Goal: Transaction & Acquisition: Purchase product/service

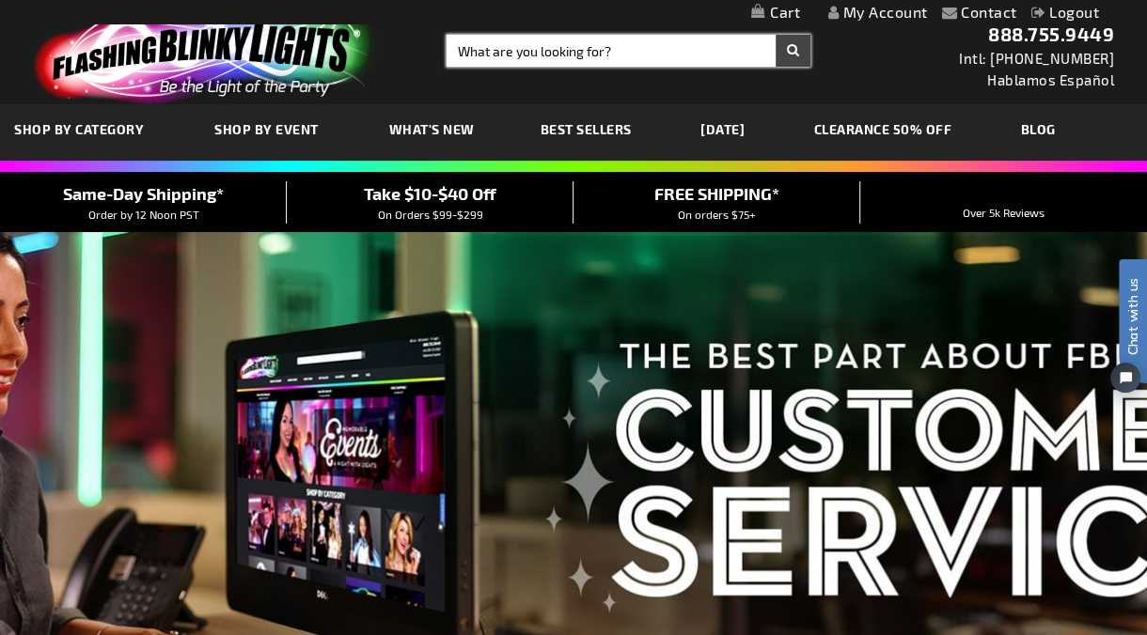
click at [525, 51] on input "Search" at bounding box center [629, 51] width 364 height 32
type input "12650"
click at [776, 35] on button "Search" at bounding box center [793, 51] width 35 height 32
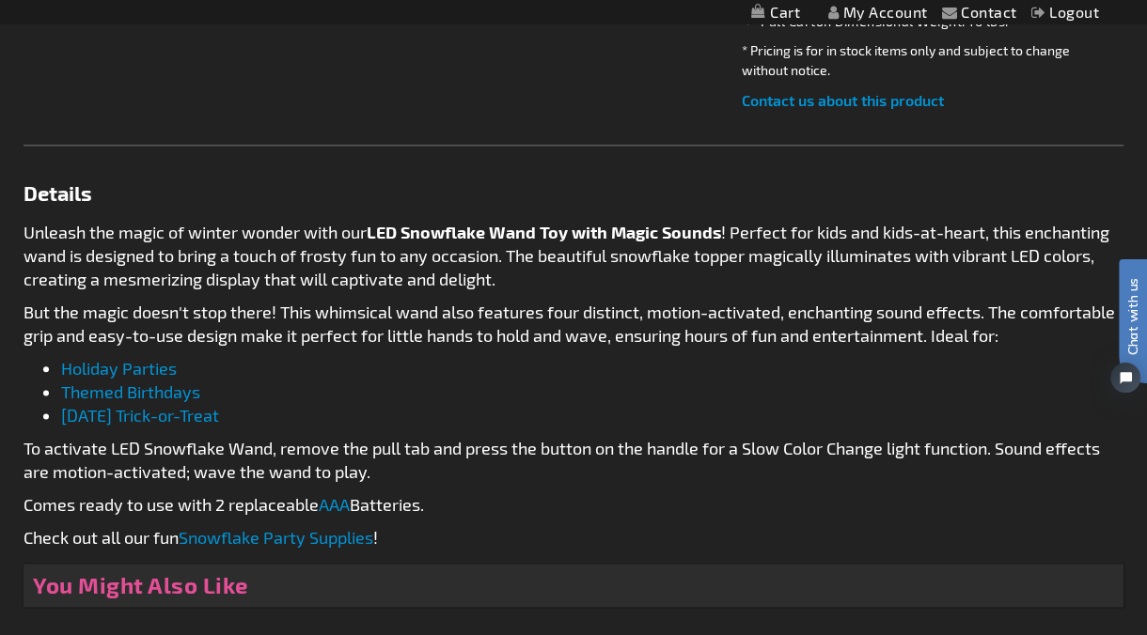
scroll to position [1149, 0]
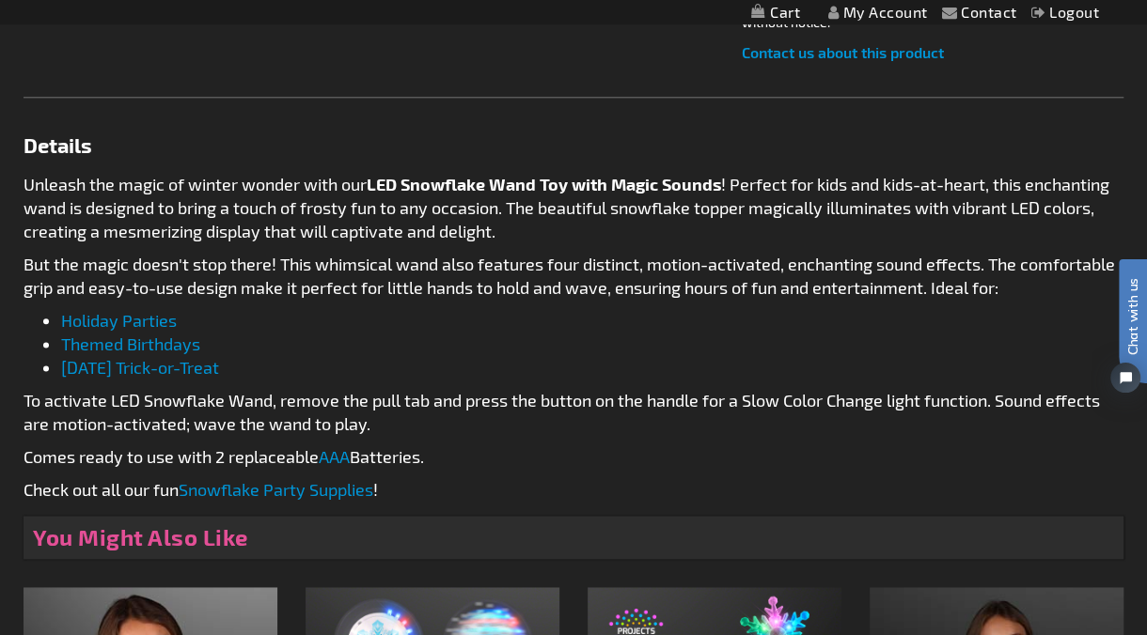
click at [202, 400] on p "To activate LED Snowflake Wand, remove the pull tab and press the button on the…" at bounding box center [574, 412] width 1100 height 47
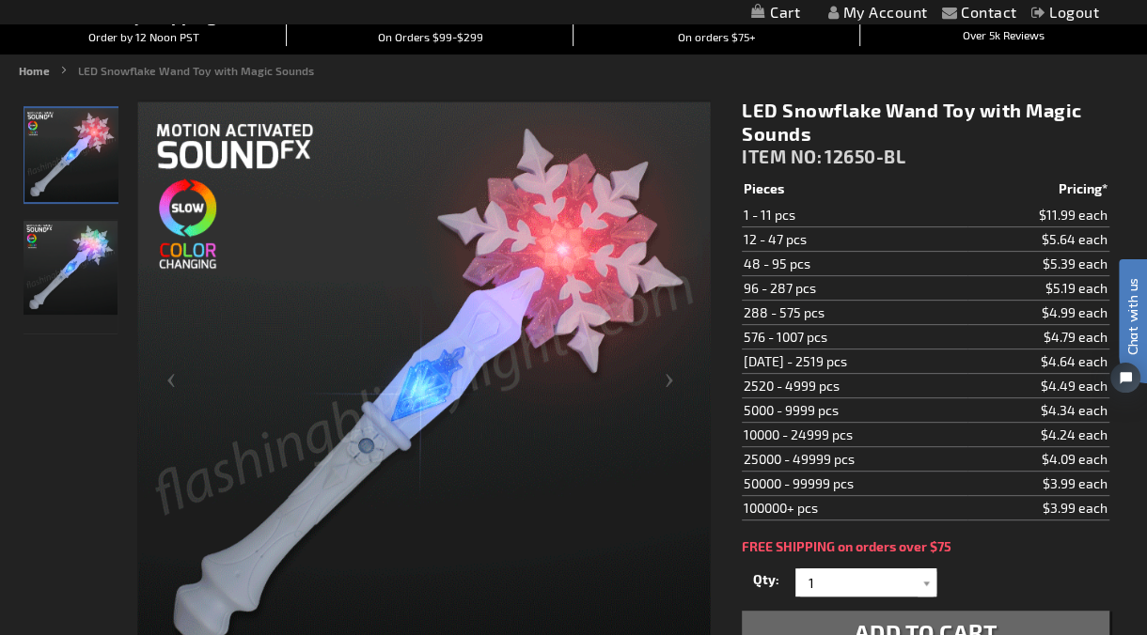
scroll to position [0, 0]
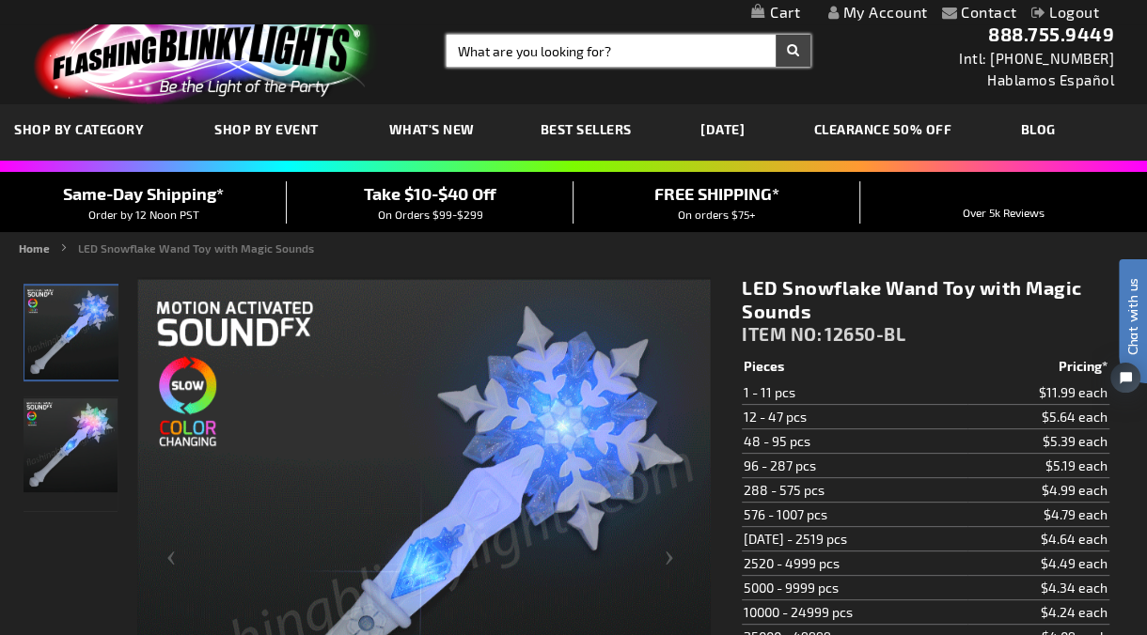
click at [568, 37] on input "Search" at bounding box center [629, 51] width 364 height 32
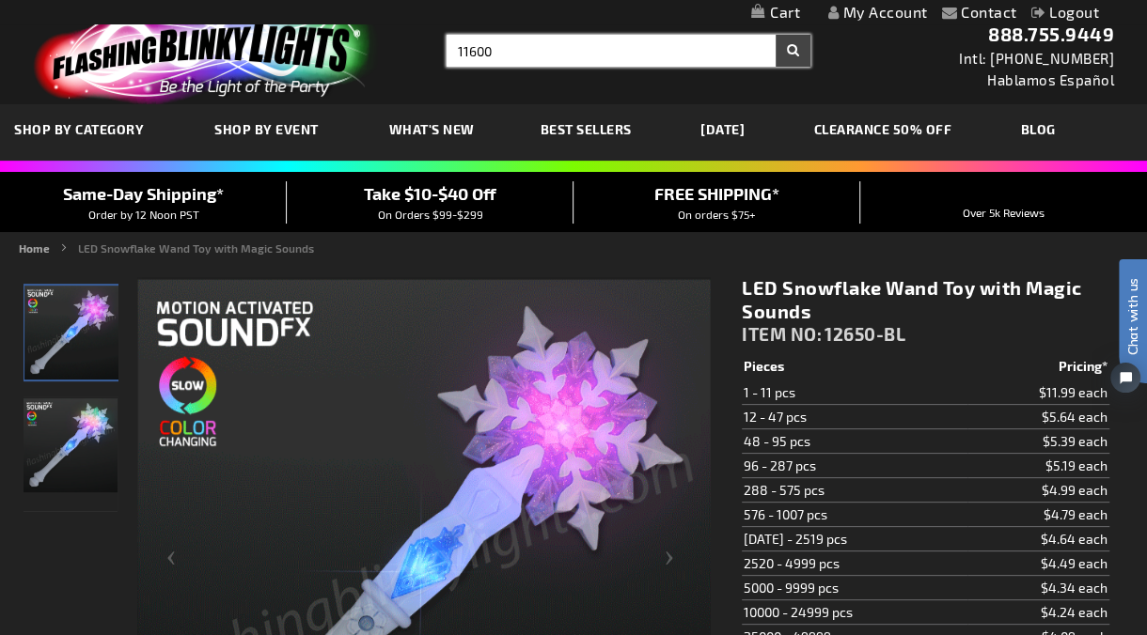
type input "11600"
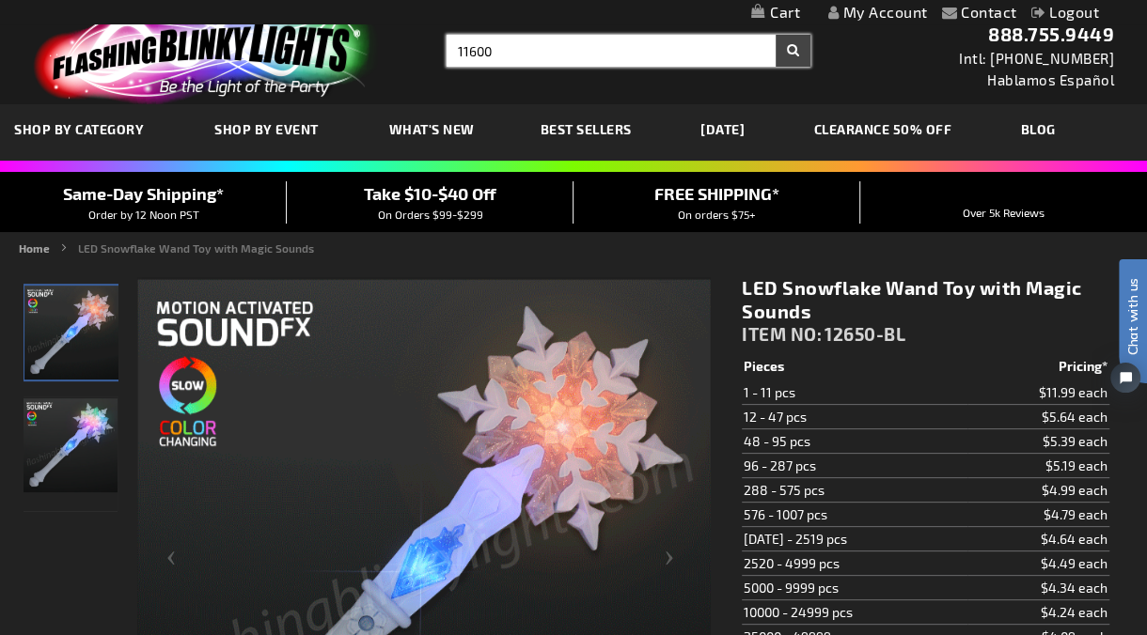
click at [776, 35] on button "Search" at bounding box center [793, 51] width 35 height 32
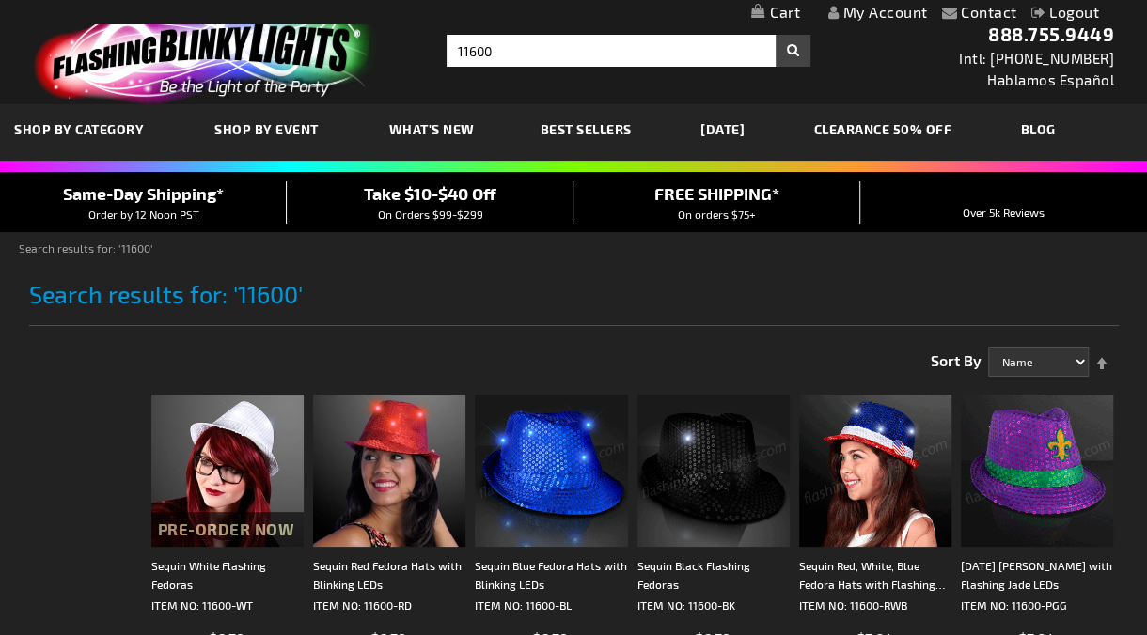
click at [535, 447] on img at bounding box center [551, 471] width 152 height 152
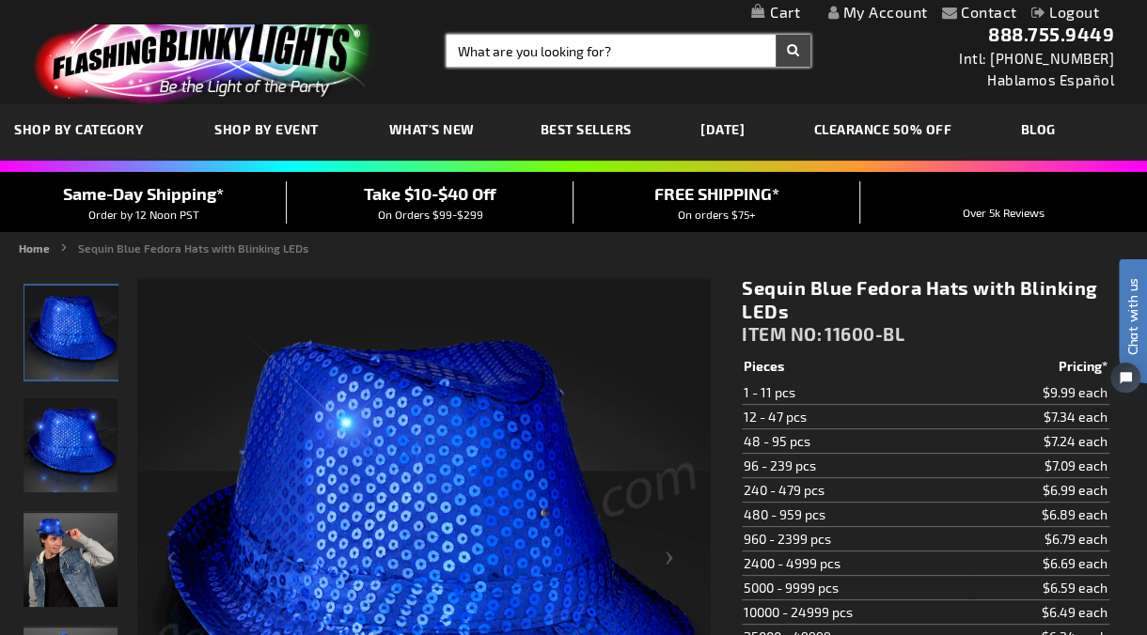
click at [516, 40] on input "Search" at bounding box center [629, 51] width 364 height 32
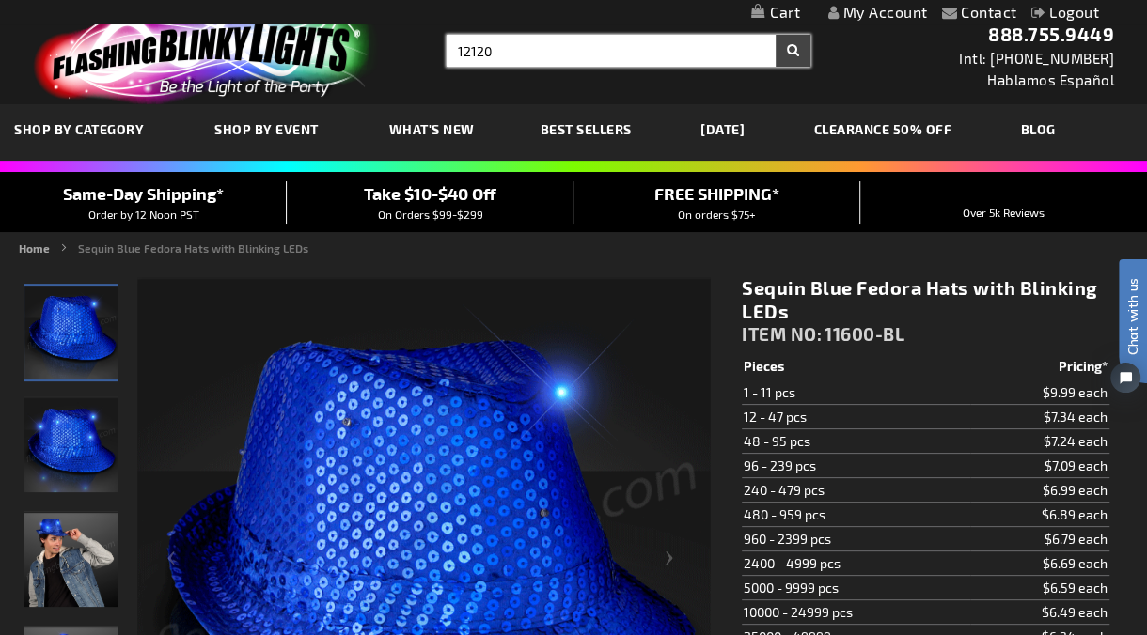
type input "12120"
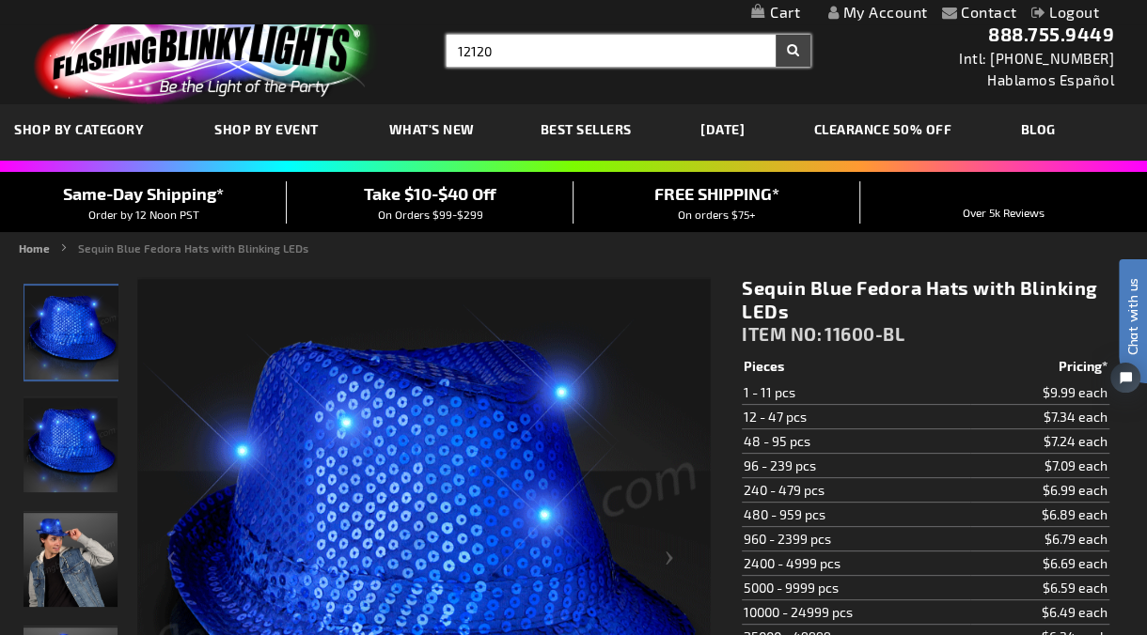
click at [776, 35] on button "Search" at bounding box center [793, 51] width 35 height 32
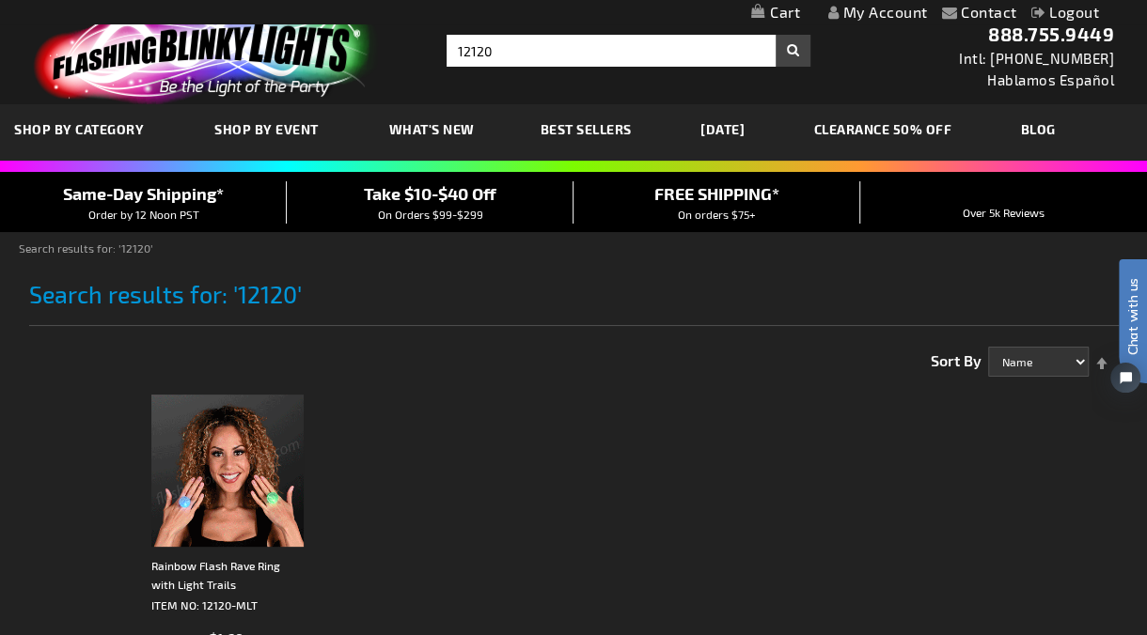
click at [209, 463] on img at bounding box center [227, 471] width 152 height 152
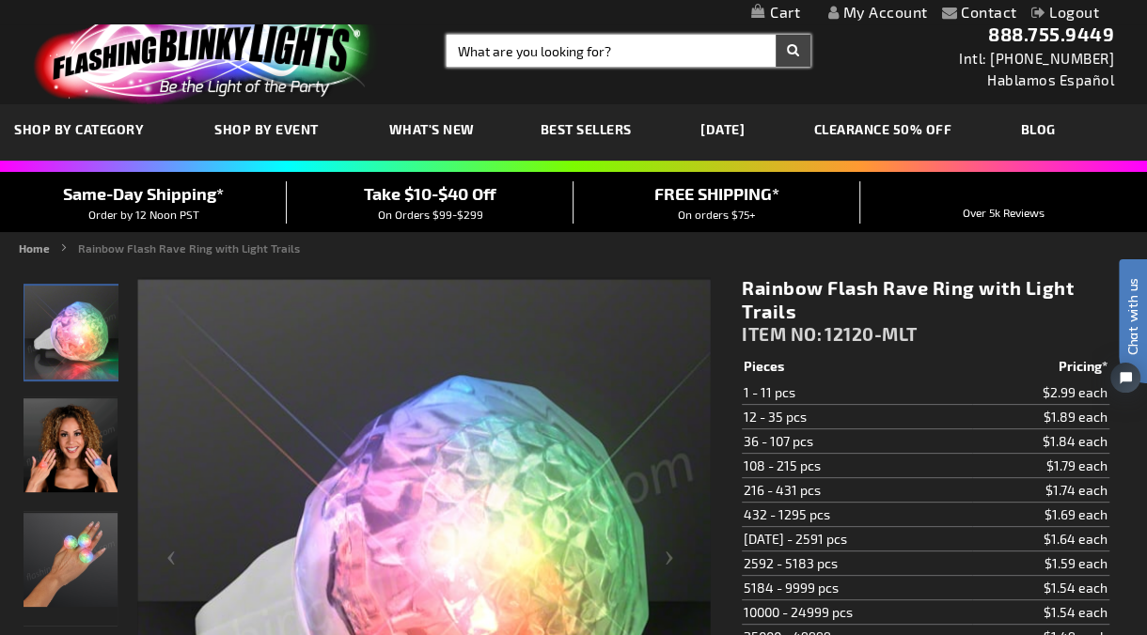
click at [520, 51] on input "Search" at bounding box center [629, 51] width 364 height 32
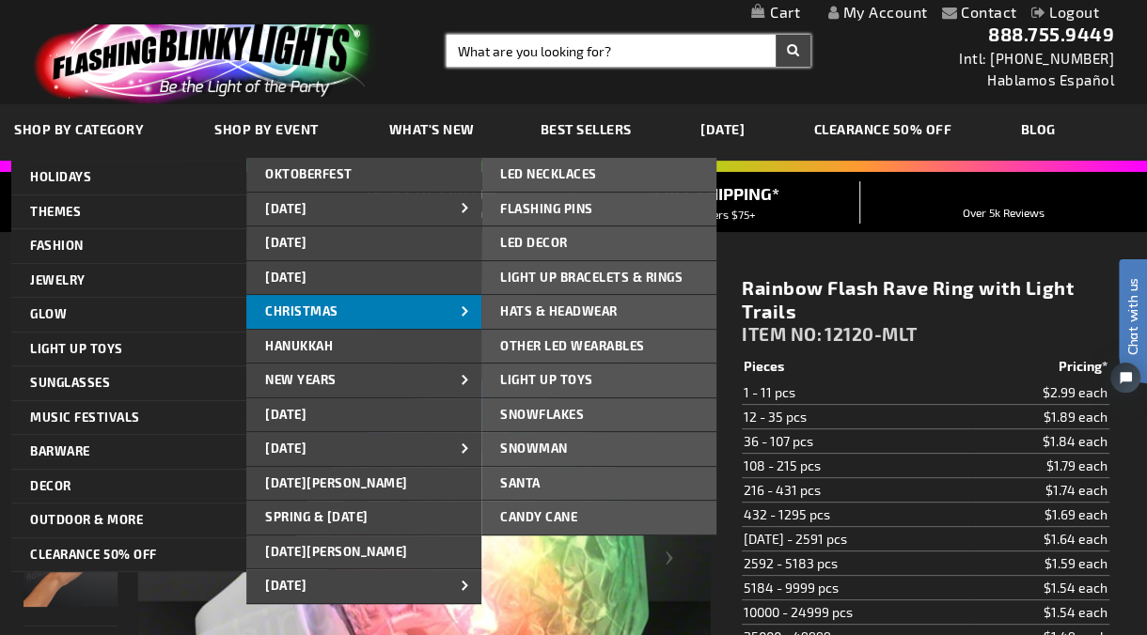
click at [320, 308] on span "CHRISTMAS" at bounding box center [301, 311] width 73 height 15
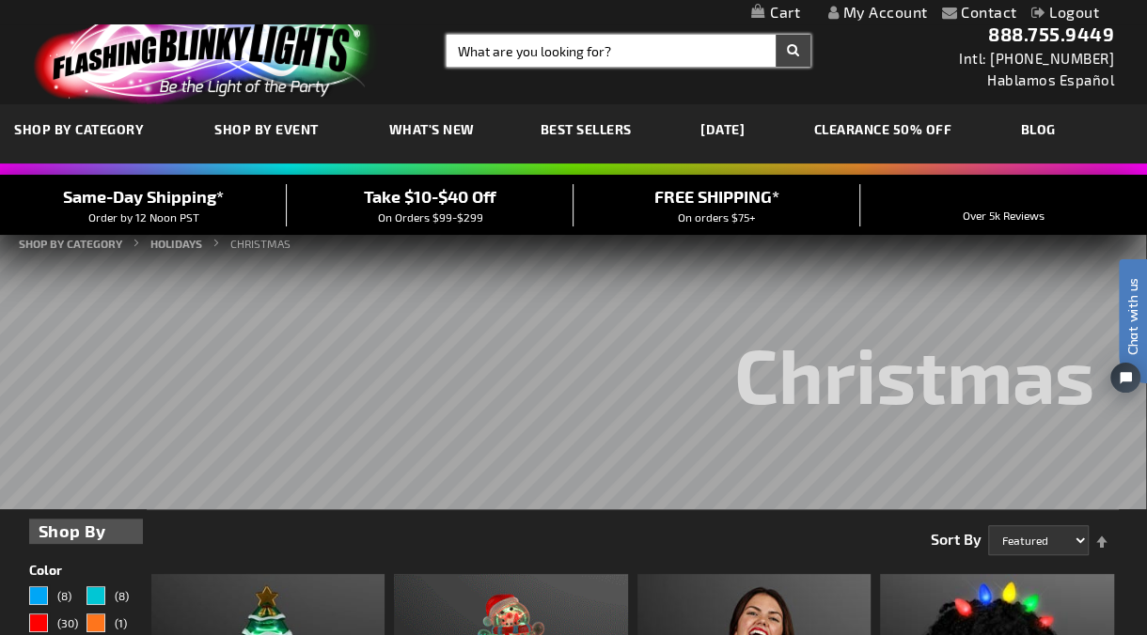
click at [579, 47] on input "Search" at bounding box center [629, 51] width 364 height 32
type input "m"
type input "centerpiece"
click at [776, 35] on button "Search" at bounding box center [793, 51] width 35 height 32
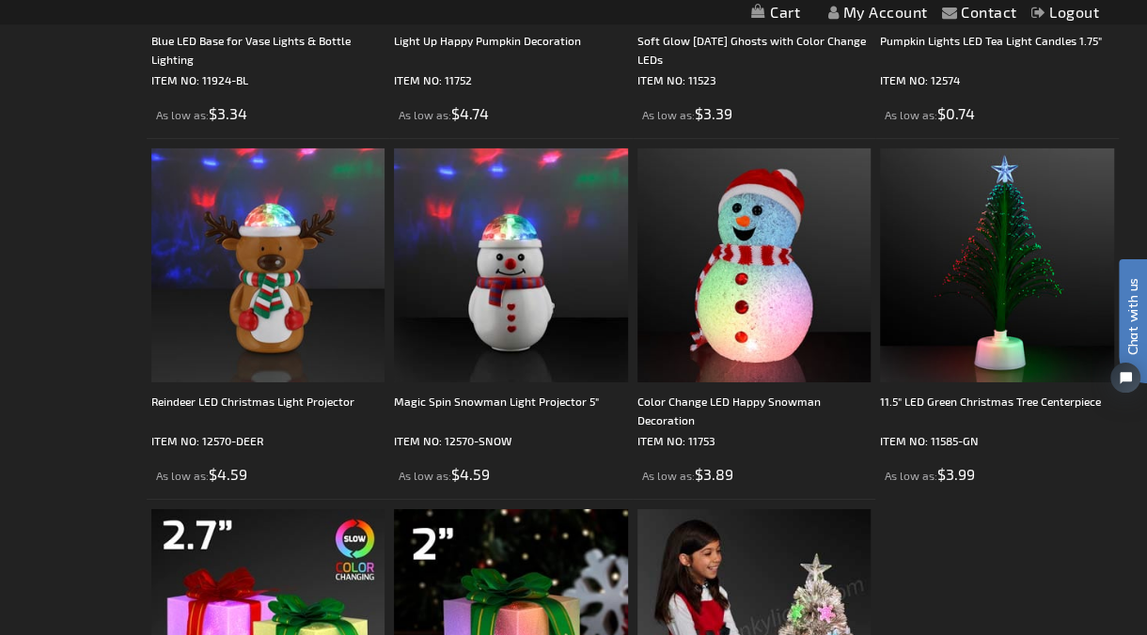
scroll to position [3446, 0]
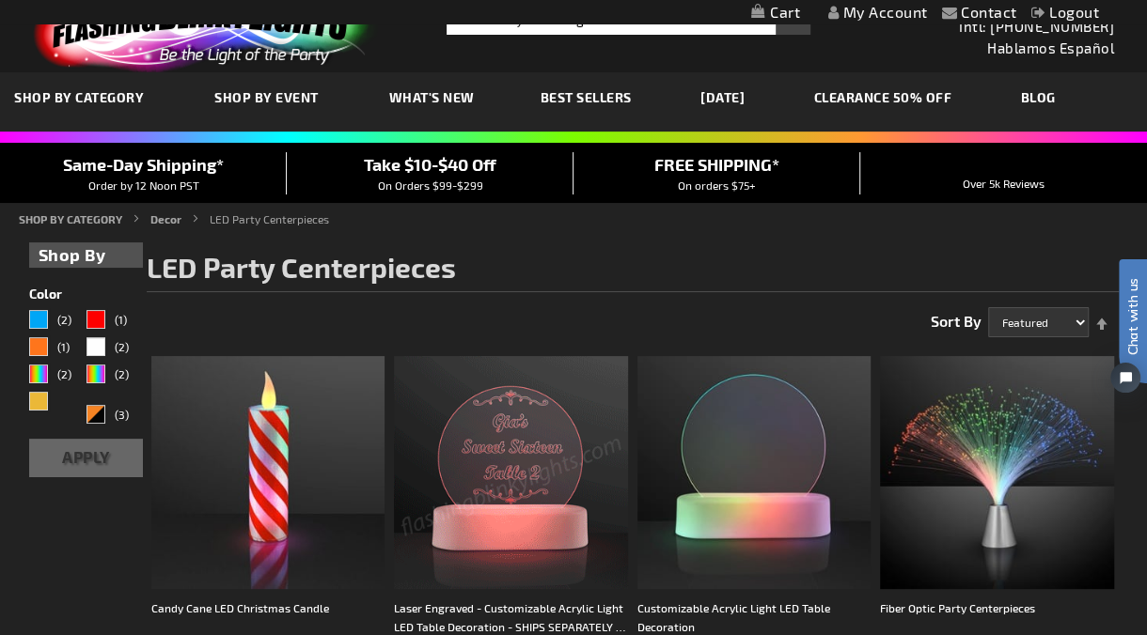
scroll to position [0, 0]
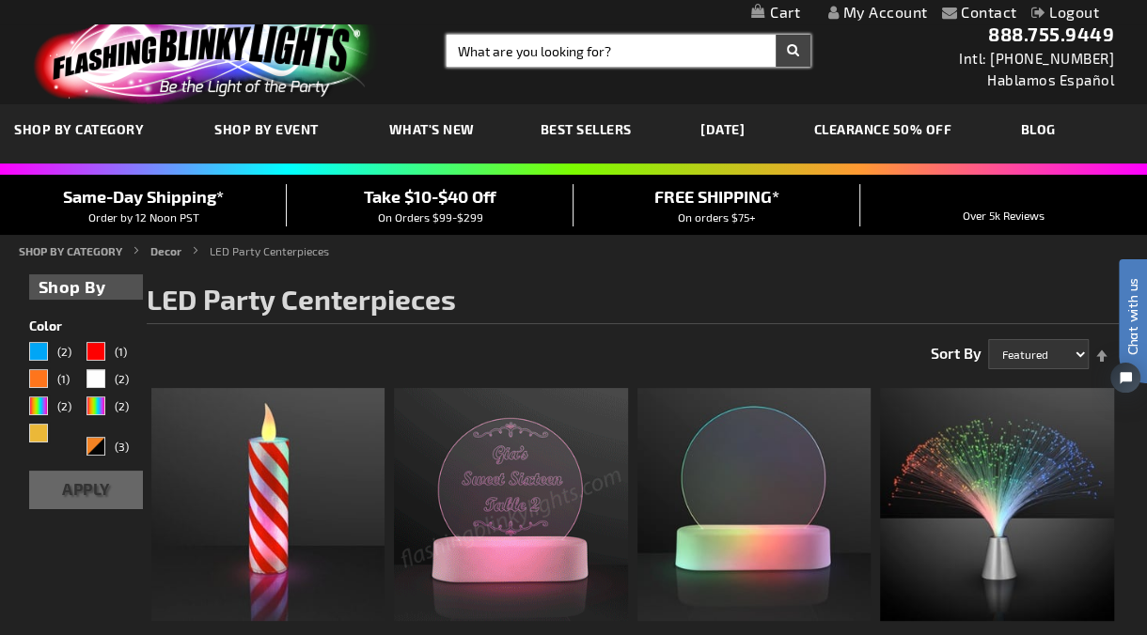
click at [539, 43] on input "Search" at bounding box center [629, 51] width 364 height 32
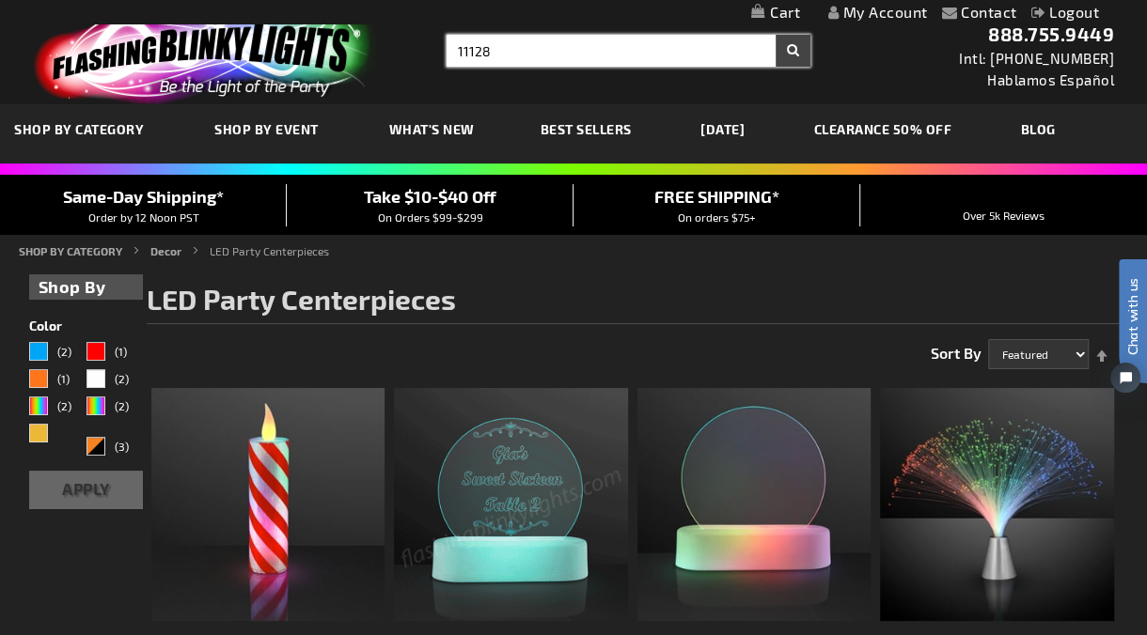
type input "11128"
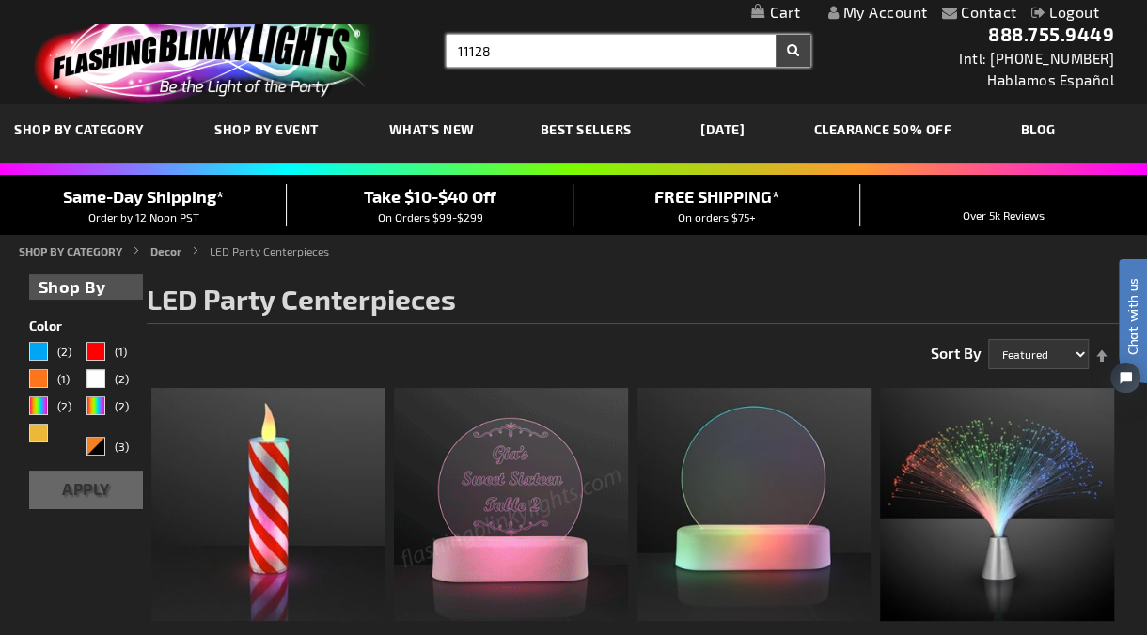
click at [776, 35] on button "Search" at bounding box center [793, 51] width 35 height 32
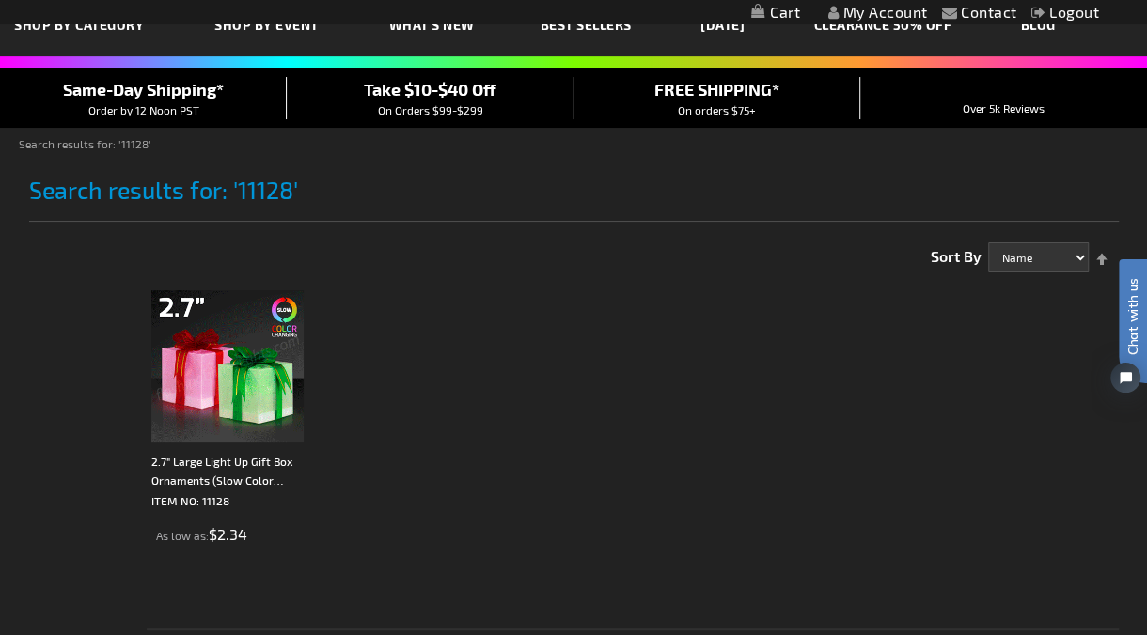
click at [268, 397] on img at bounding box center [227, 366] width 152 height 152
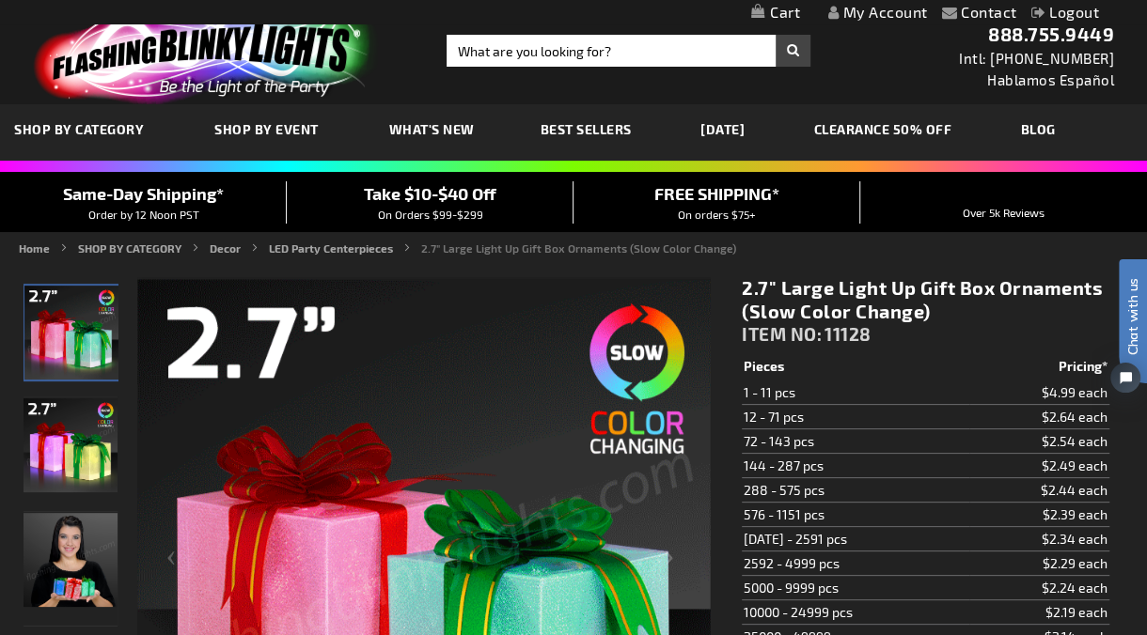
click at [61, 570] on img at bounding box center [71, 560] width 94 height 94
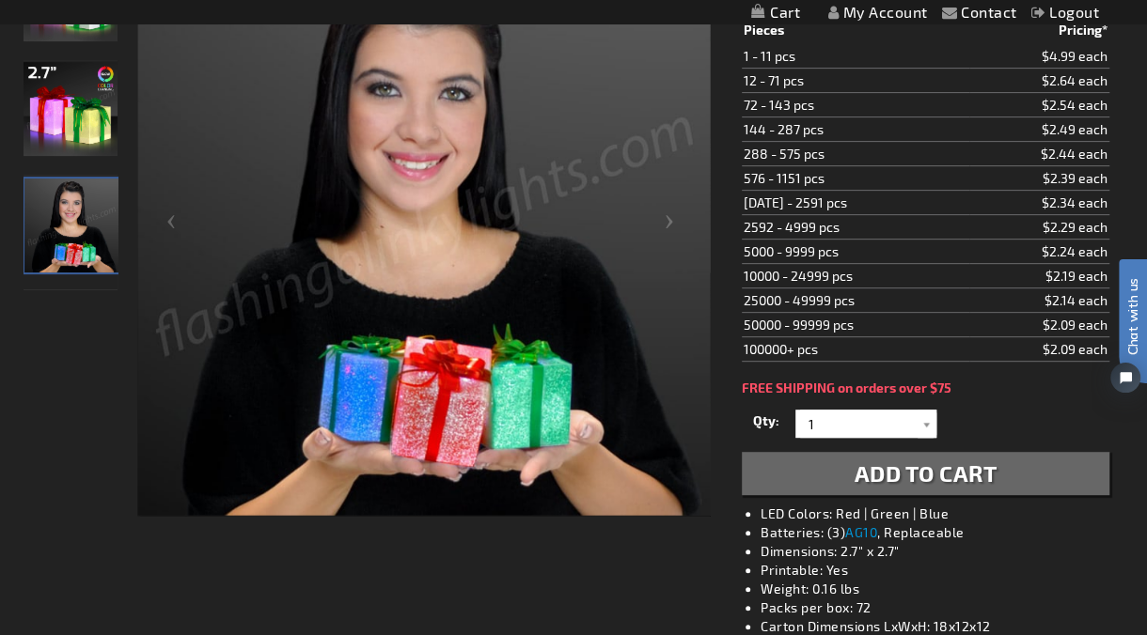
scroll to position [209, 0]
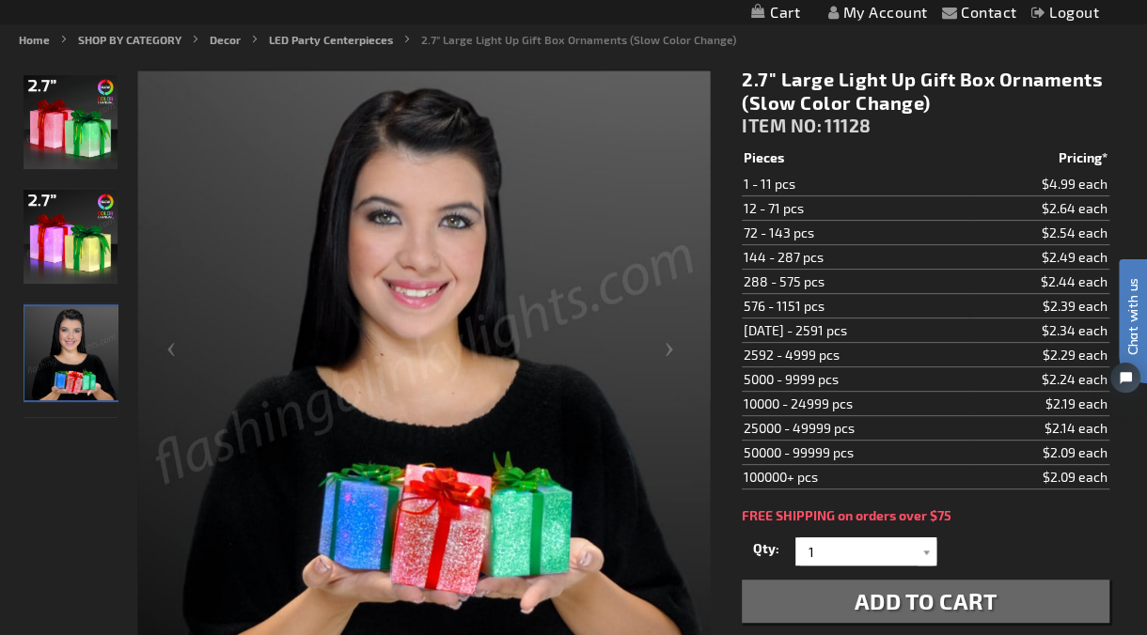
click at [26, 517] on div at bounding box center [71, 356] width 94 height 575
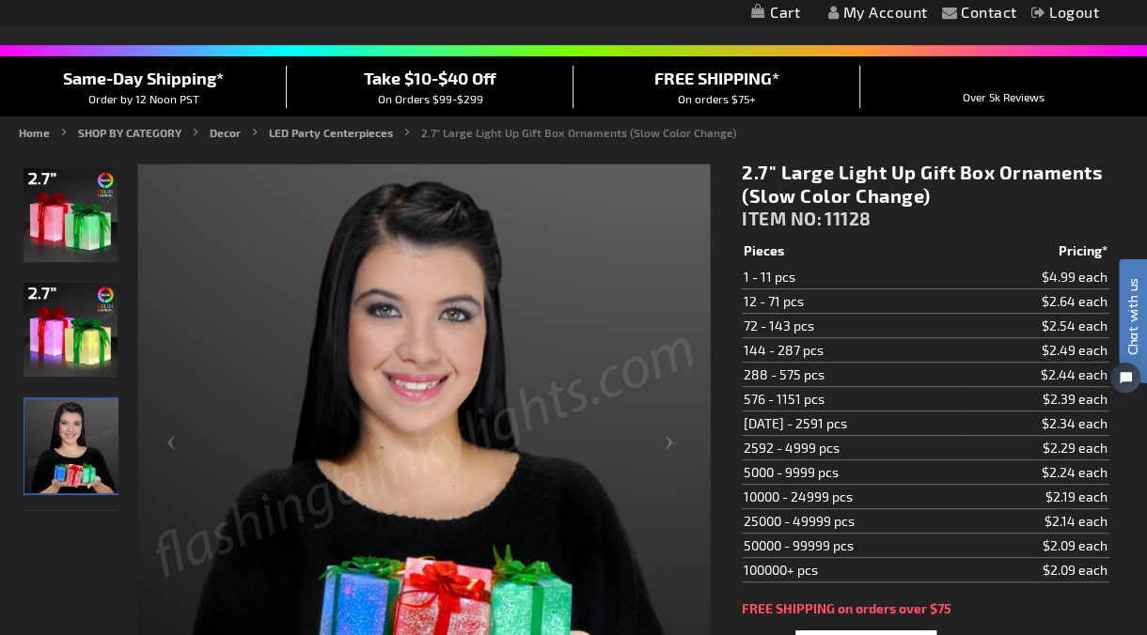
scroll to position [0, 0]
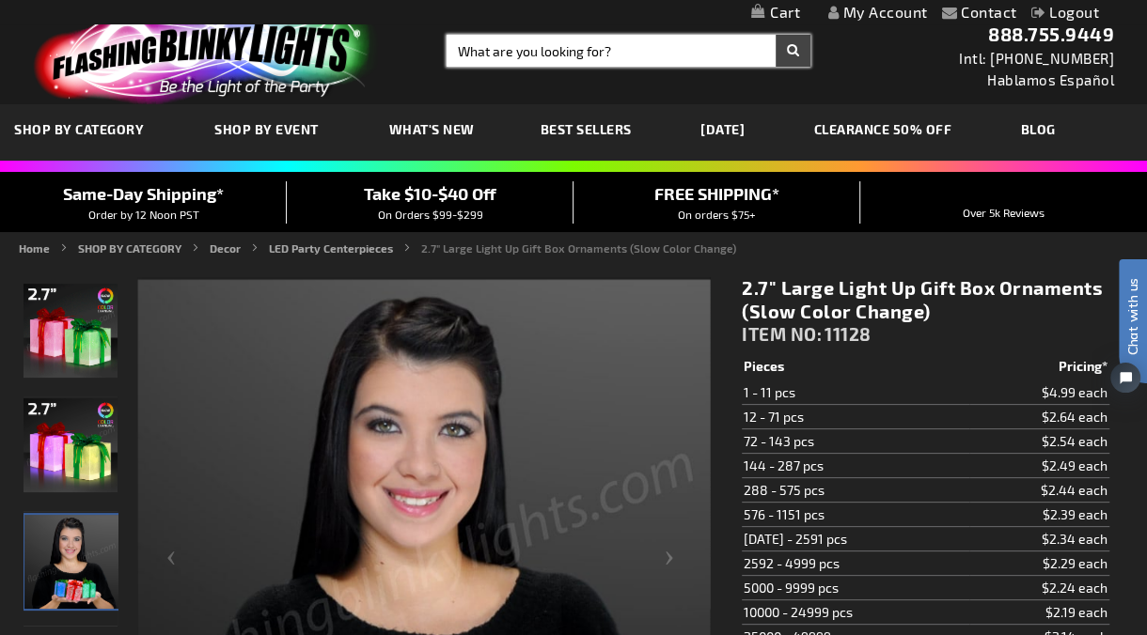
click at [634, 62] on input "Search" at bounding box center [629, 51] width 364 height 32
type input "gift box"
click at [776, 35] on button "Search" at bounding box center [793, 51] width 35 height 32
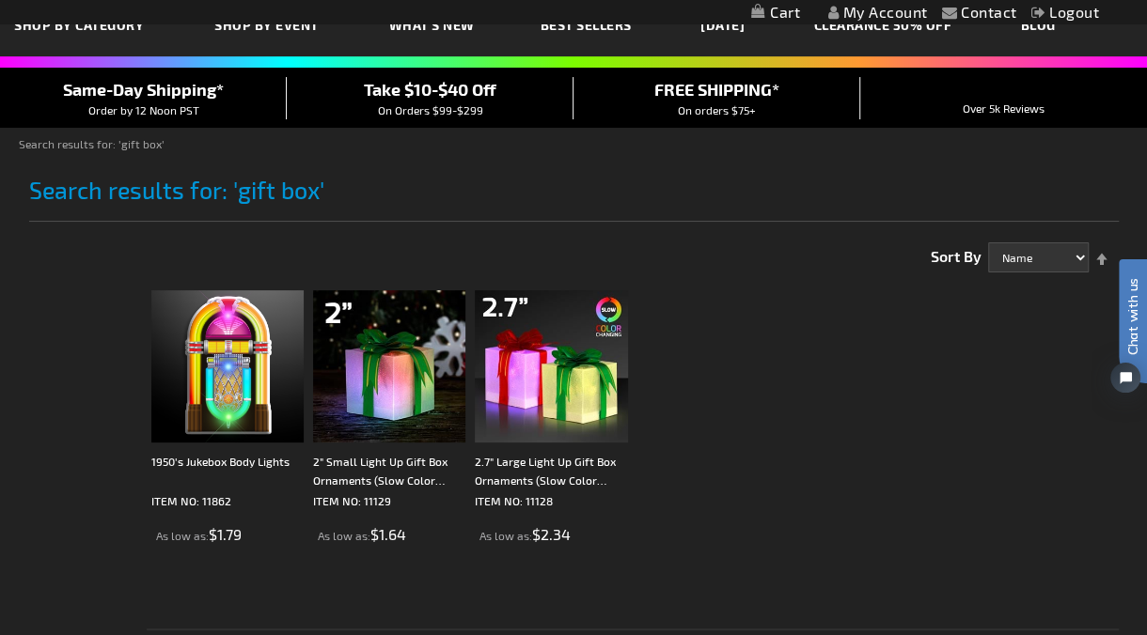
click at [88, 271] on div "Checkout as a new customer Creating an account has many benefits: See order and…" at bounding box center [573, 471] width 1089 height 489
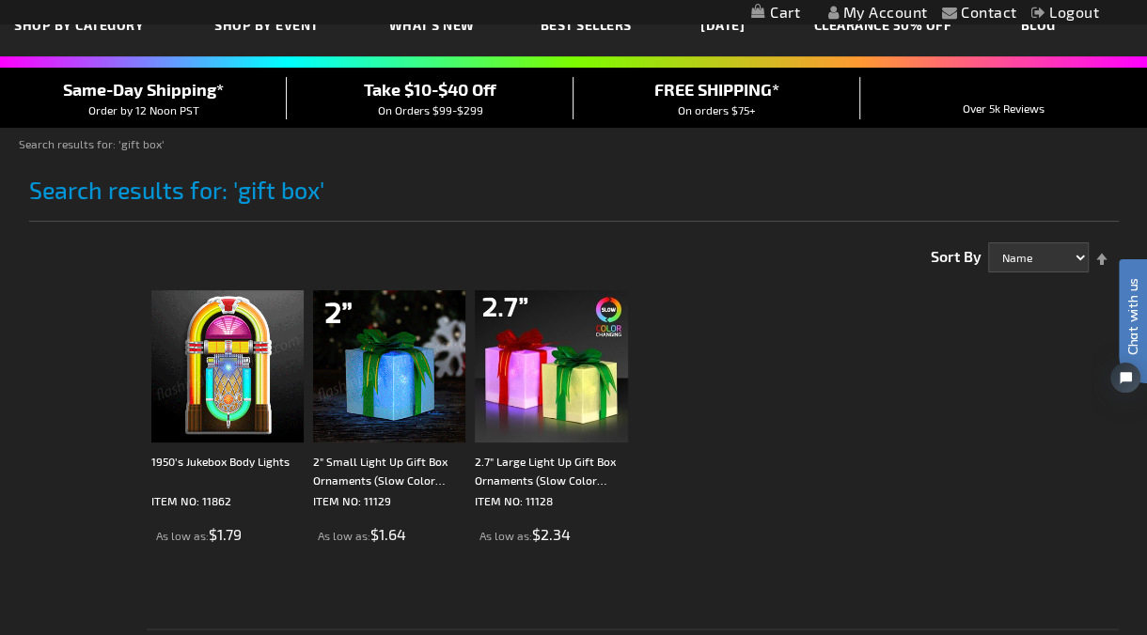
click at [361, 346] on img at bounding box center [389, 366] width 152 height 152
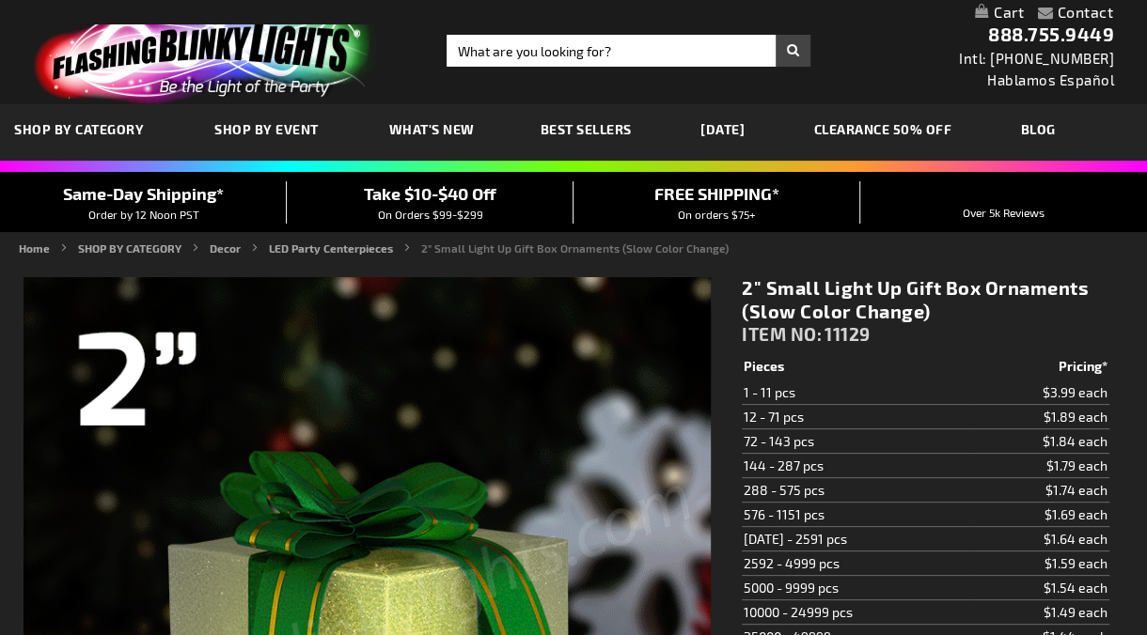
click at [829, 286] on h1 "2" Small Light Up Gift Box Ornaments (Slow Color Change)" at bounding box center [926, 299] width 368 height 47
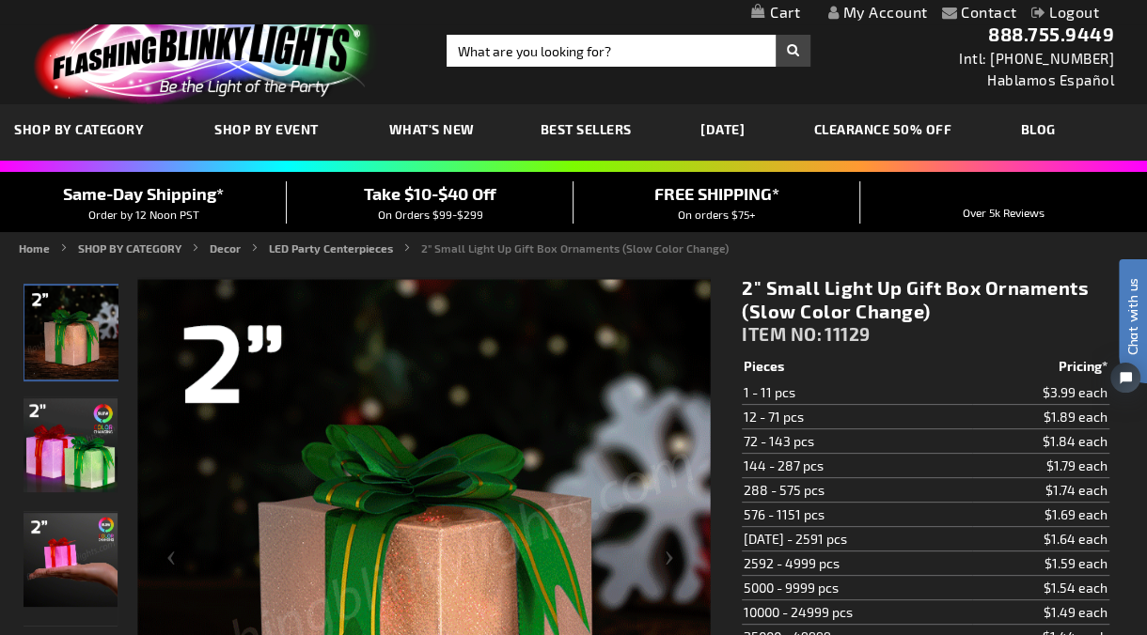
click at [854, 305] on h1 "2" Small Light Up Gift Box Ornaments (Slow Color Change)" at bounding box center [926, 299] width 368 height 47
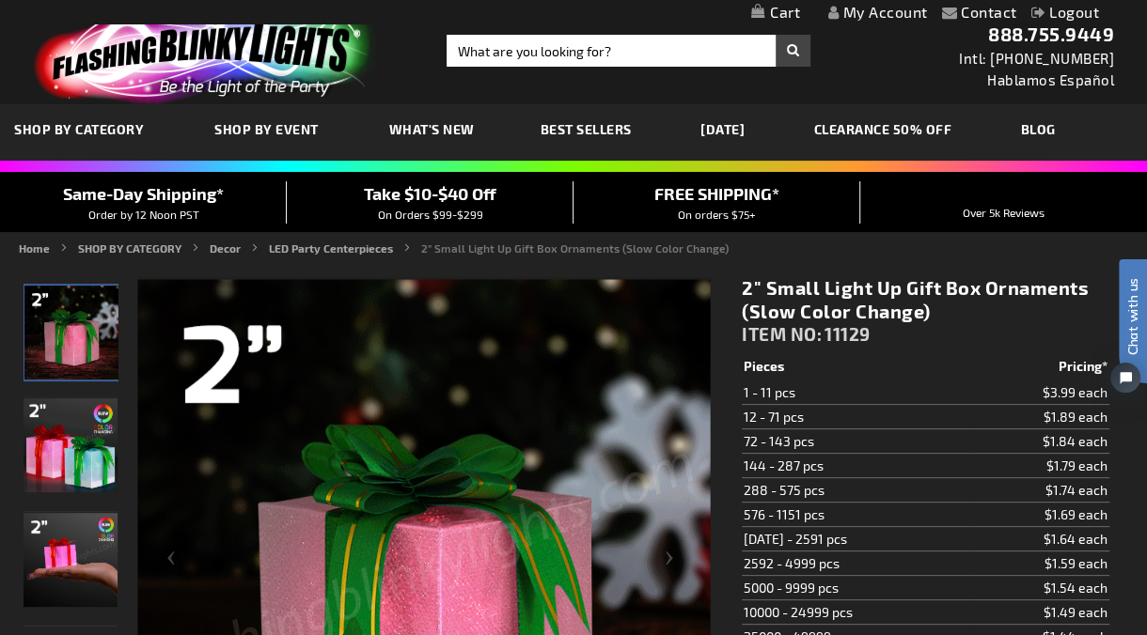
drag, startPoint x: 264, startPoint y: 71, endPoint x: 387, endPoint y: 30, distance: 129.9
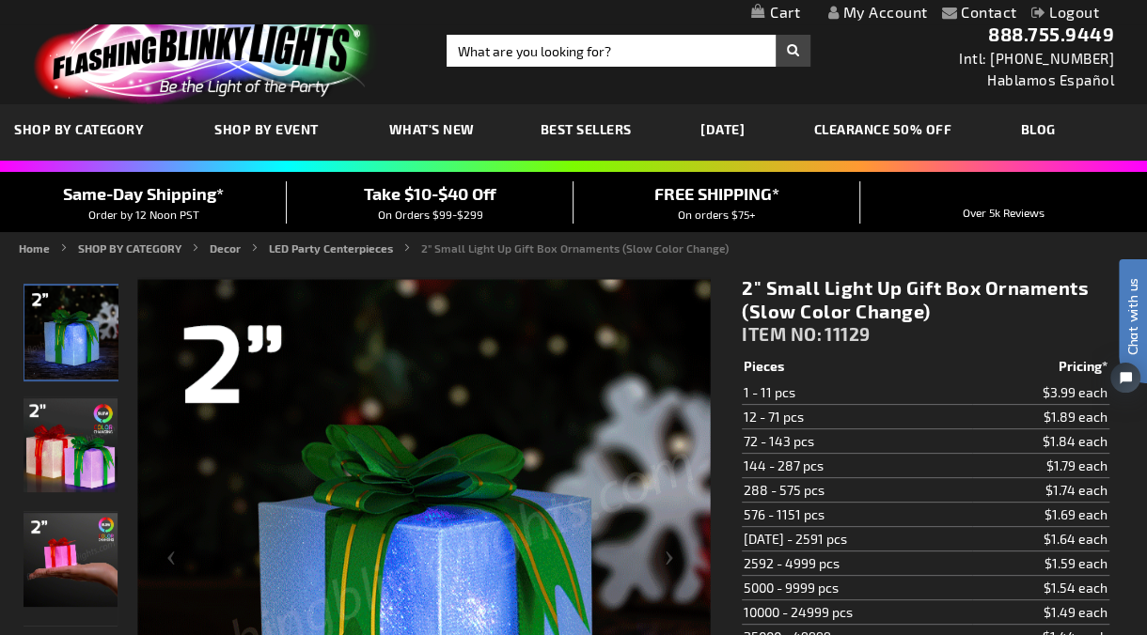
click at [263, 71] on img at bounding box center [202, 54] width 367 height 102
